Goal: Task Accomplishment & Management: Complete application form

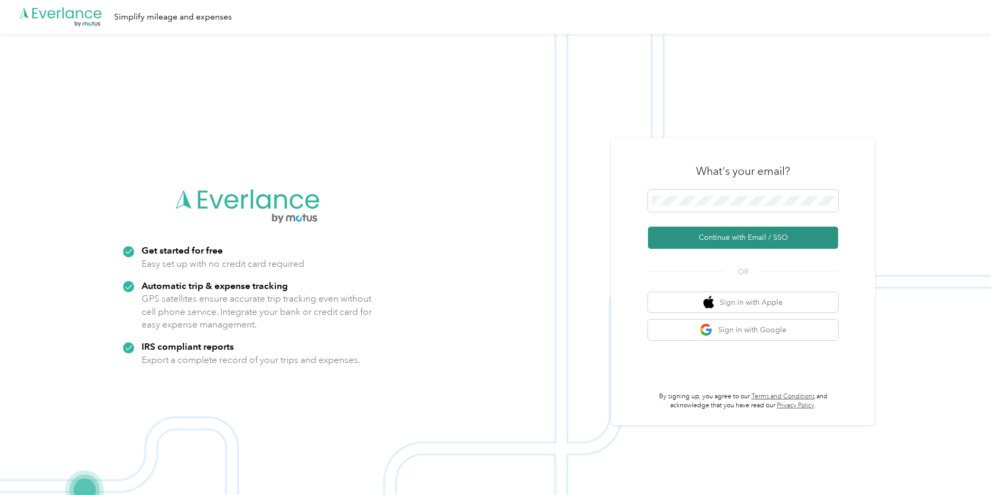
click at [722, 239] on button "Continue with Email / SSO" at bounding box center [743, 237] width 190 height 22
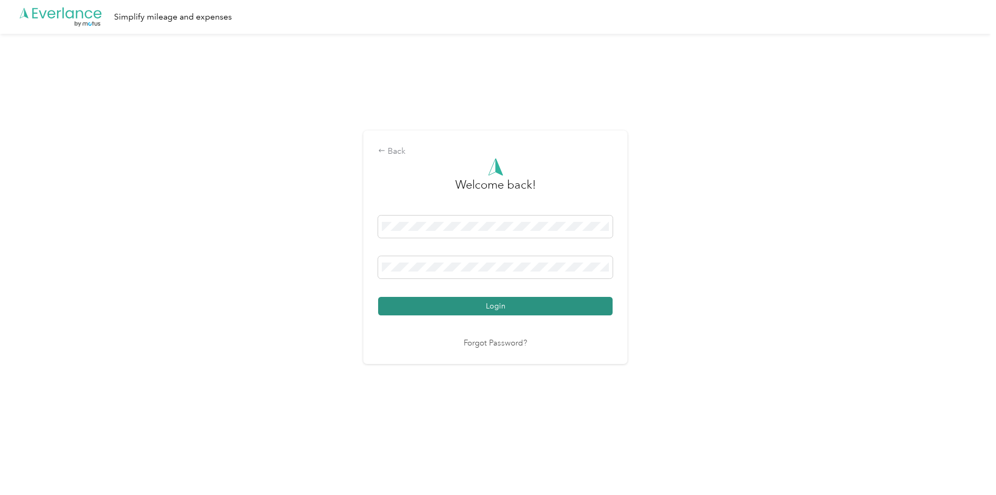
click at [498, 307] on button "Login" at bounding box center [495, 306] width 234 height 18
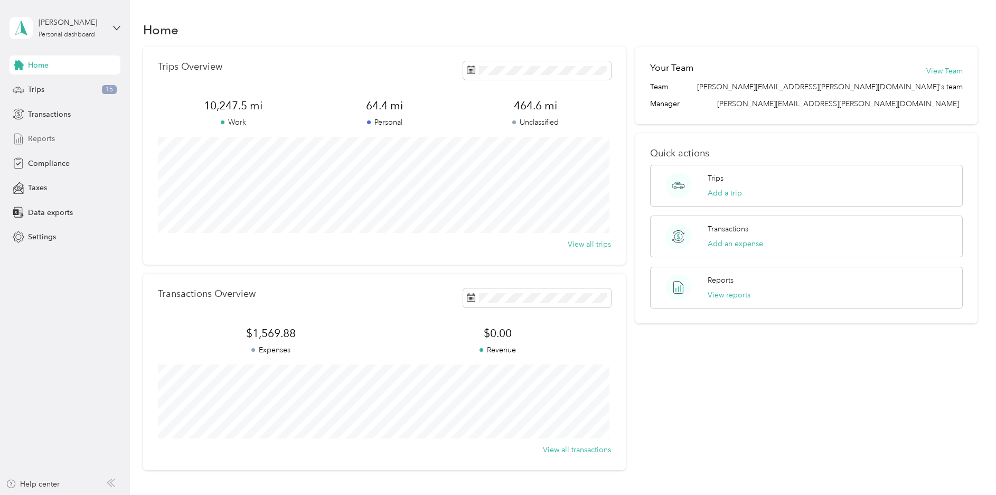
click at [41, 139] on span "Reports" at bounding box center [41, 138] width 27 height 11
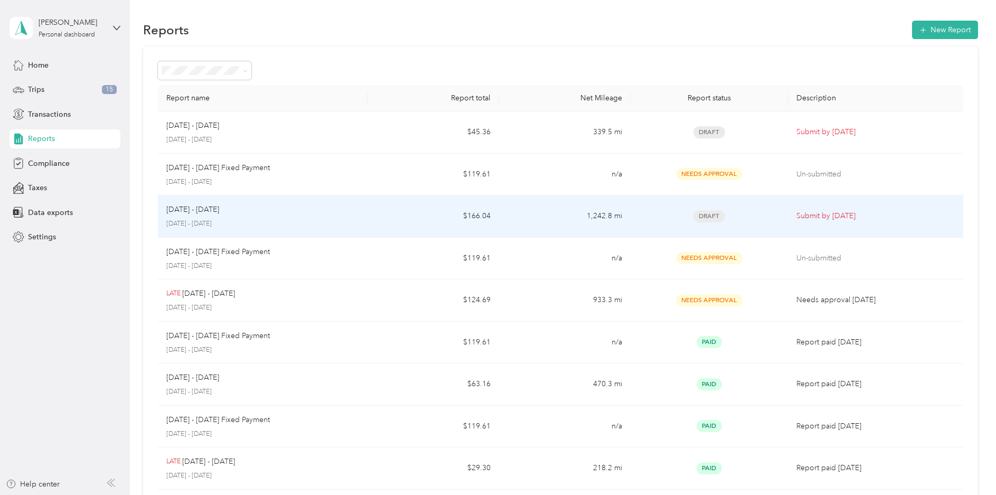
click at [713, 212] on span "Draft" at bounding box center [709, 216] width 32 height 12
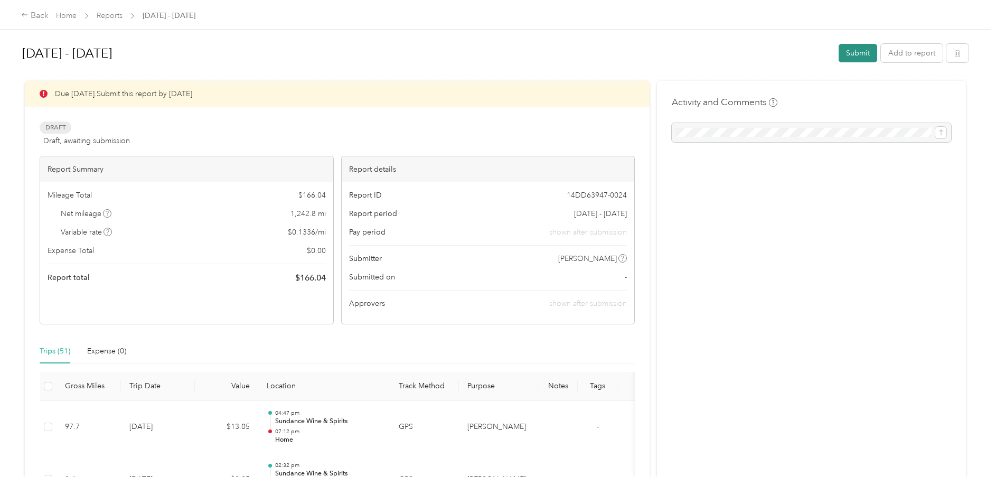
click at [856, 53] on button "Submit" at bounding box center [857, 53] width 39 height 18
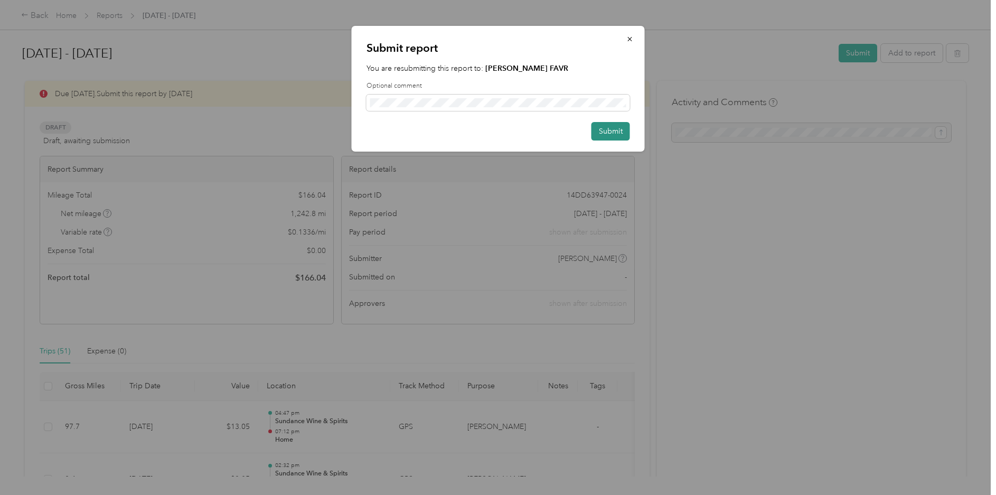
click at [606, 132] on button "Submit" at bounding box center [610, 131] width 39 height 18
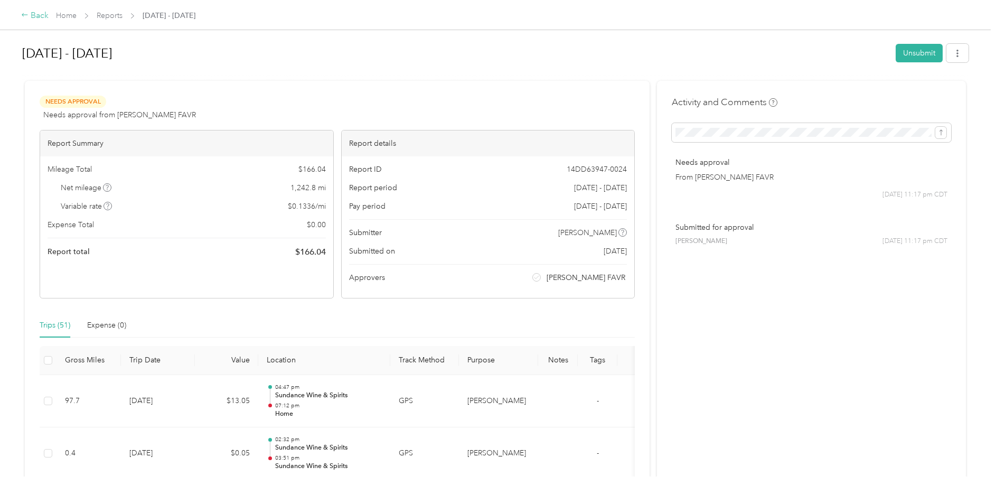
click at [38, 15] on div "Back" at bounding box center [34, 16] width 27 height 13
